Goal: Check status

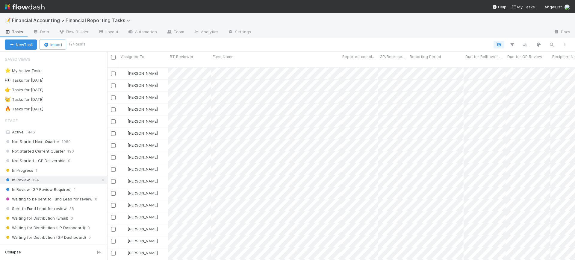
scroll to position [192, 462]
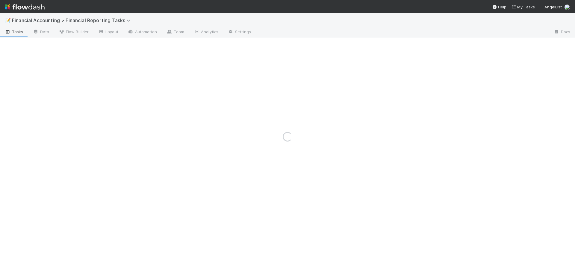
click at [297, 90] on div "Loading..." at bounding box center [287, 136] width 575 height 247
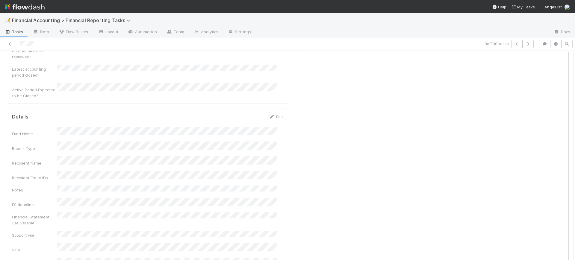
scroll to position [135, 0]
